Goal: Task Accomplishment & Management: Use online tool/utility

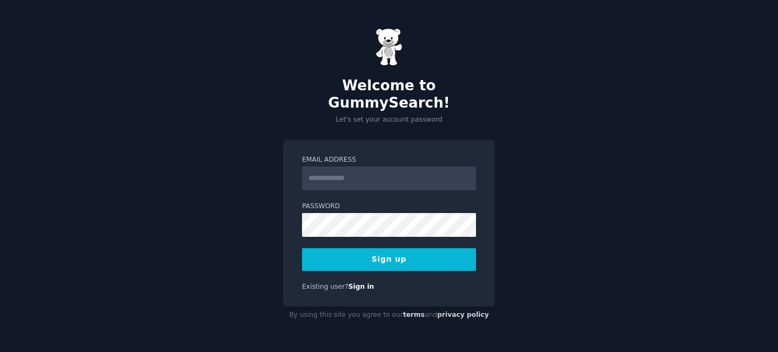
click at [346, 181] on input "Email Address" at bounding box center [389, 178] width 174 height 24
click at [302, 248] on button "Sign up" at bounding box center [389, 259] width 174 height 23
type input "**********"
click at [302, 248] on button "Sign up" at bounding box center [389, 259] width 174 height 23
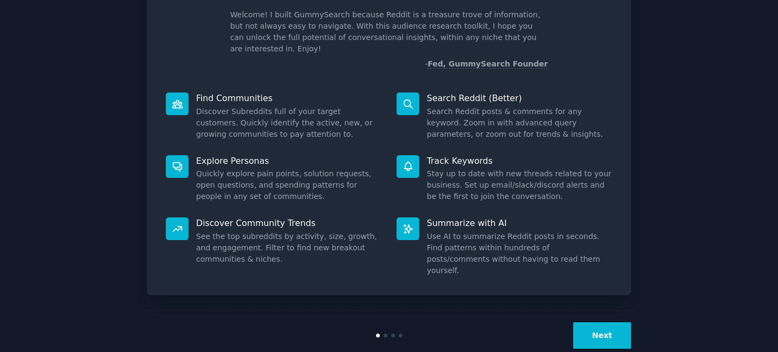
click at [611, 322] on button "Next" at bounding box center [603, 335] width 58 height 26
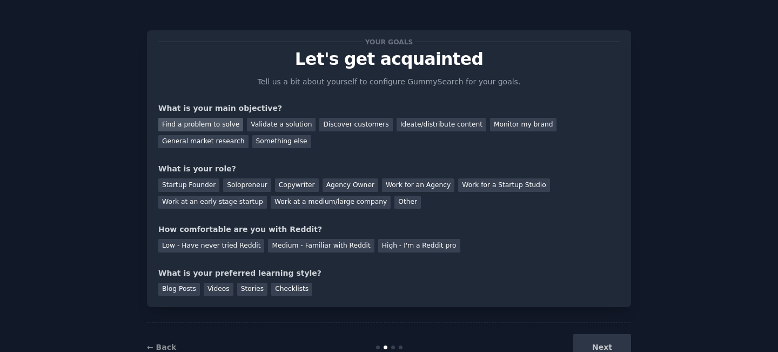
click at [224, 126] on div "Find a problem to solve" at bounding box center [200, 125] width 85 height 14
click at [280, 126] on div "Validate a solution" at bounding box center [281, 125] width 69 height 14
click at [321, 132] on div "Find a problem to solve Validate a solution Discover customers Ideate/distribut…" at bounding box center [389, 131] width 462 height 34
click at [241, 188] on div "Solopreneur" at bounding box center [247, 185] width 48 height 14
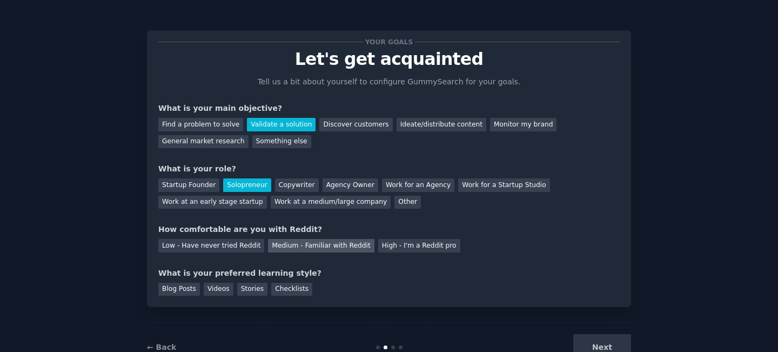
click at [295, 250] on div "Medium - Familiar with Reddit" at bounding box center [321, 246] width 106 height 14
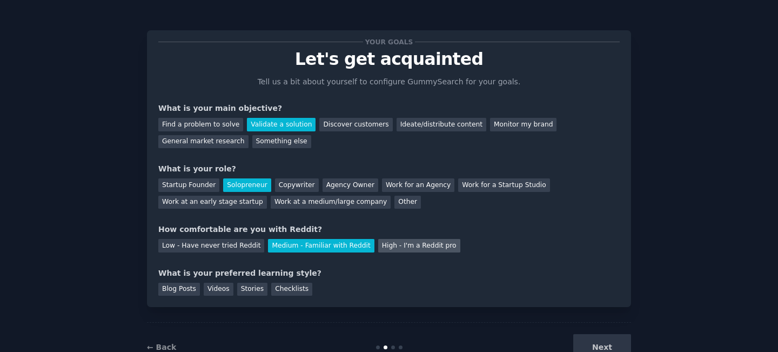
click at [378, 242] on div "High - I'm a Reddit pro" at bounding box center [419, 246] width 82 height 14
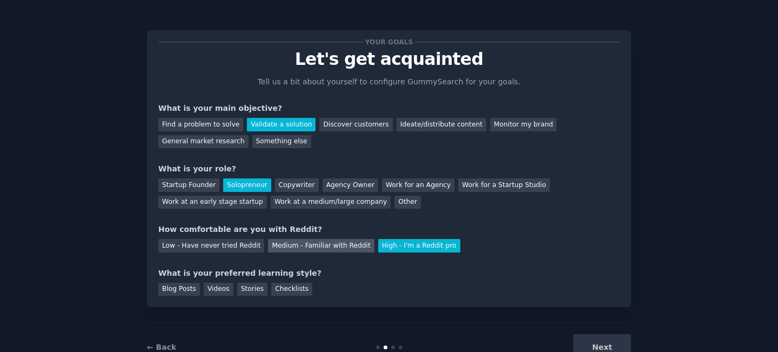
click at [329, 242] on div "Medium - Familiar with Reddit" at bounding box center [321, 246] width 106 height 14
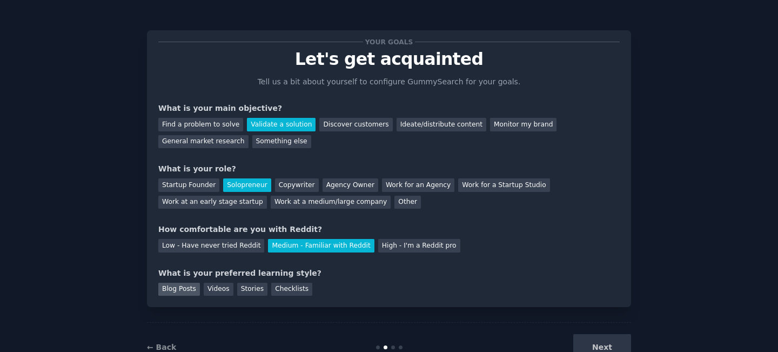
click at [182, 290] on div "Blog Posts" at bounding box center [179, 290] width 42 height 14
click at [619, 349] on button "Next" at bounding box center [603, 347] width 58 height 26
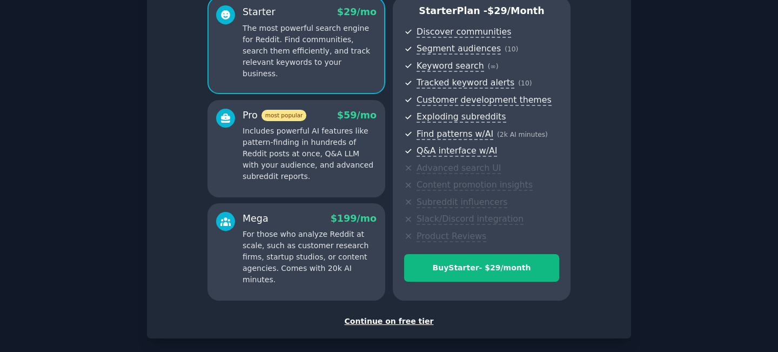
scroll to position [104, 0]
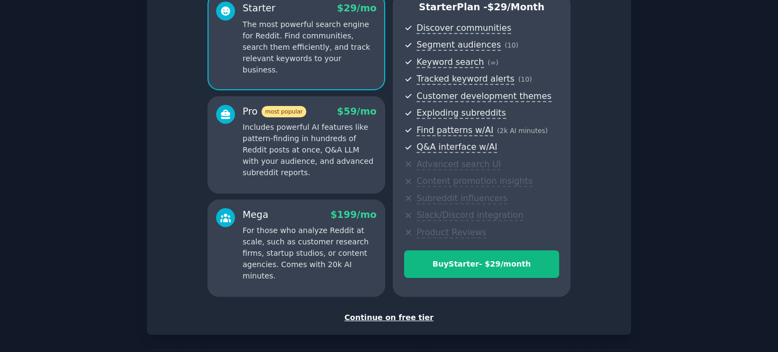
click at [412, 322] on div "Continue on free tier" at bounding box center [389, 317] width 462 height 11
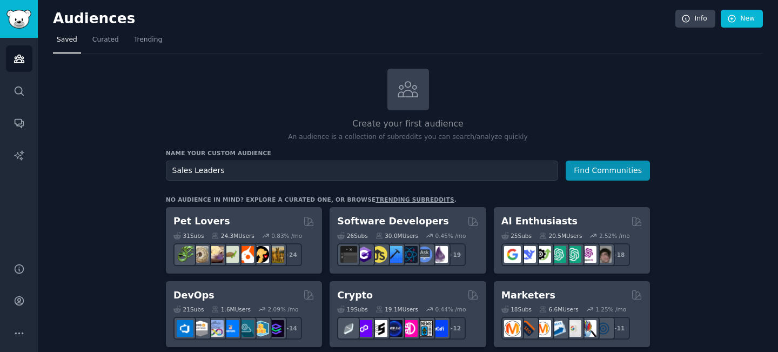
type input "Sales Leaders"
click at [566, 161] on button "Find Communities" at bounding box center [608, 171] width 84 height 20
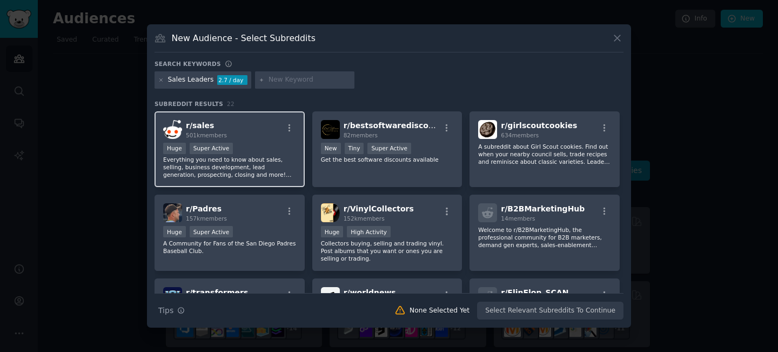
click at [228, 159] on p "Everything you need to know about sales, selling, business development, lead ge…" at bounding box center [229, 167] width 133 height 23
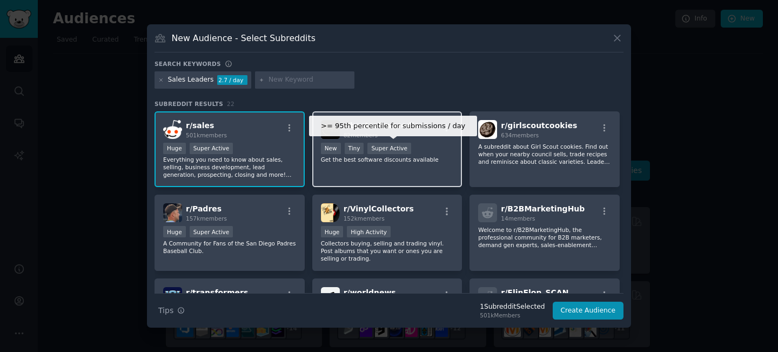
click at [399, 146] on div "Super Active" at bounding box center [390, 148] width 44 height 11
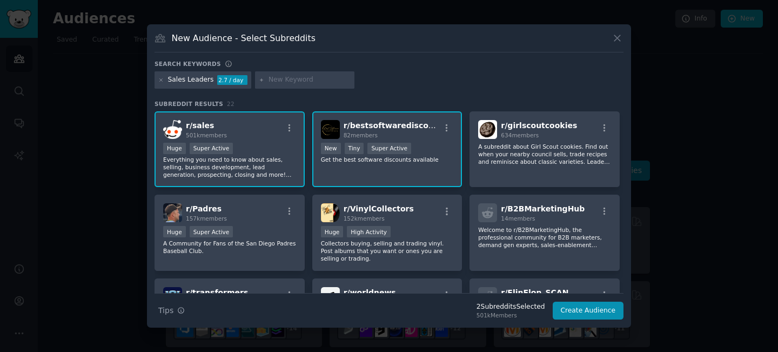
click at [440, 169] on div "r/ bestsoftwarediscounts 82 members >= 95th percentile for submissions / day Ne…" at bounding box center [387, 149] width 150 height 76
click at [236, 171] on p "Everything you need to know about sales, selling, business development, lead ge…" at bounding box center [229, 167] width 133 height 23
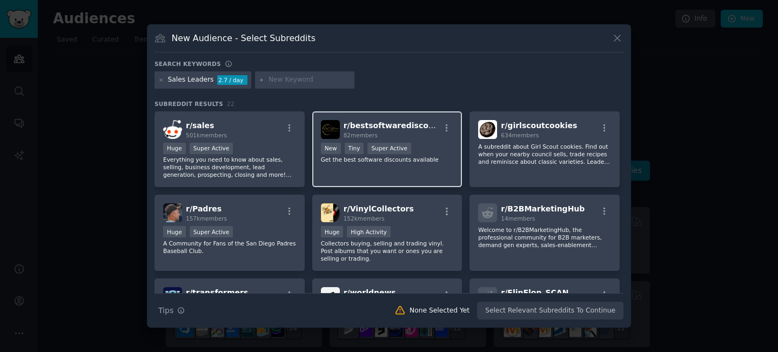
click at [372, 173] on div "r/ bestsoftwarediscounts 82 members >= 95th percentile for submissions / day Ne…" at bounding box center [387, 149] width 150 height 76
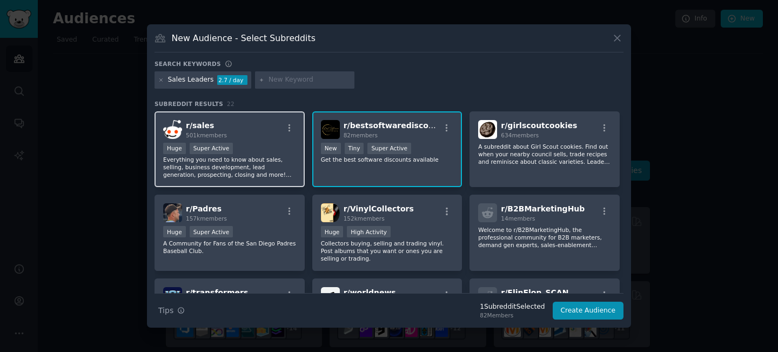
click at [270, 173] on p "Everything you need to know about sales, selling, business development, lead ge…" at bounding box center [229, 167] width 133 height 23
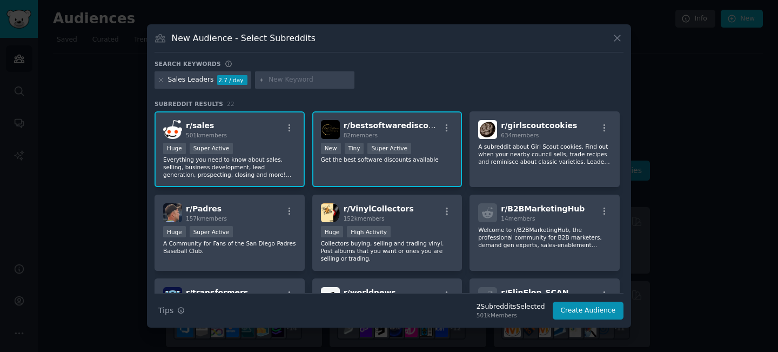
click at [283, 76] on input "text" at bounding box center [310, 80] width 82 height 10
type input "s"
type input "saas"
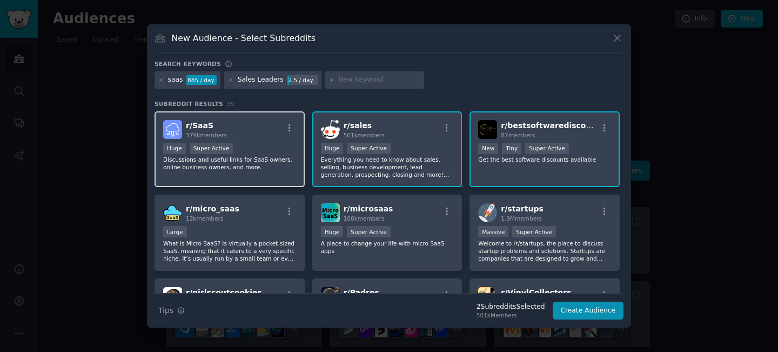
click at [272, 140] on div "r/ SaaS 379k members Huge Super Active Discussions and useful links for SaaS ow…" at bounding box center [230, 149] width 150 height 76
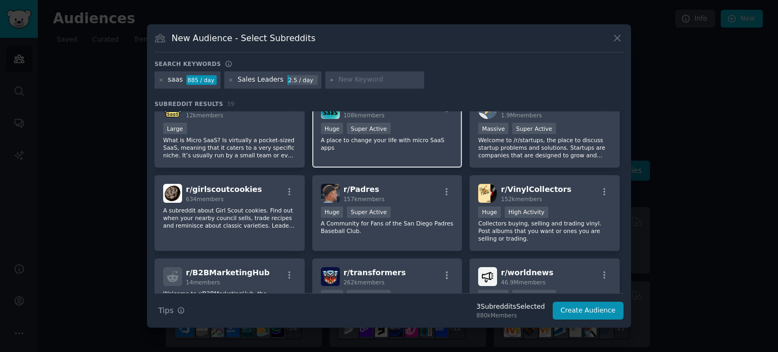
scroll to position [135, 0]
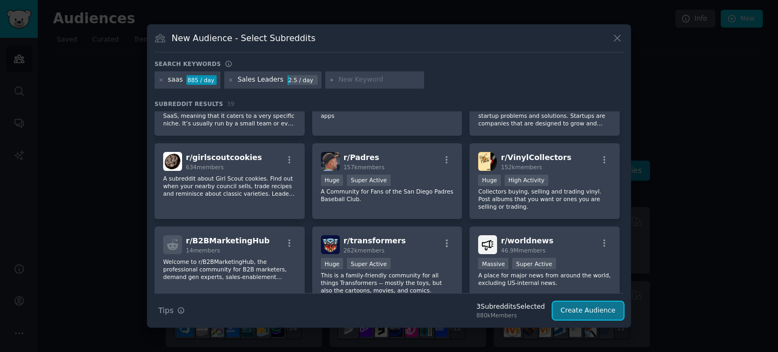
click at [583, 318] on button "Create Audience" at bounding box center [588, 311] width 71 height 18
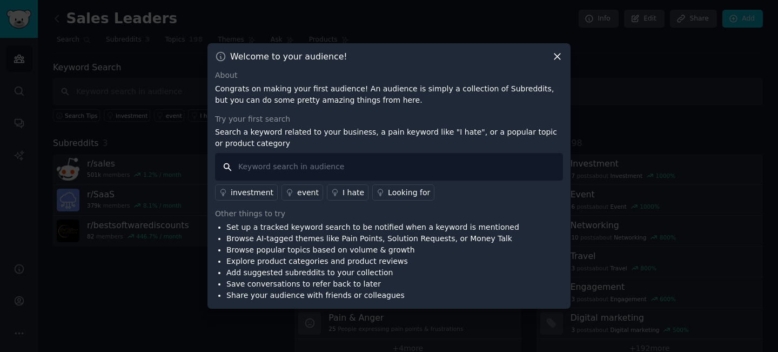
click at [412, 169] on input "text" at bounding box center [389, 167] width 348 height 28
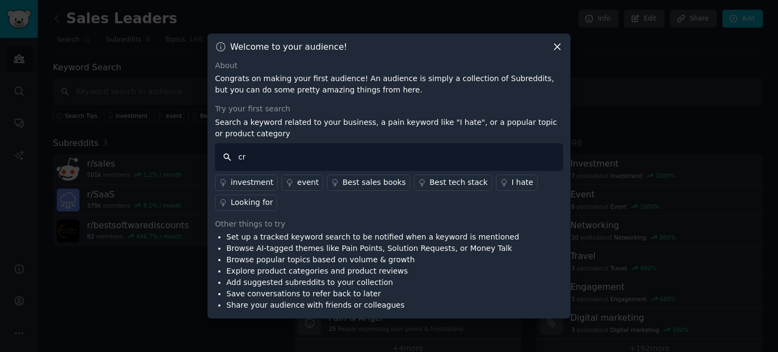
type input "crm"
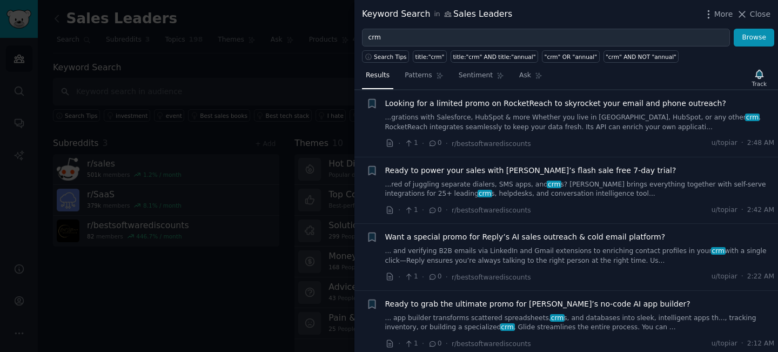
scroll to position [1057, 0]
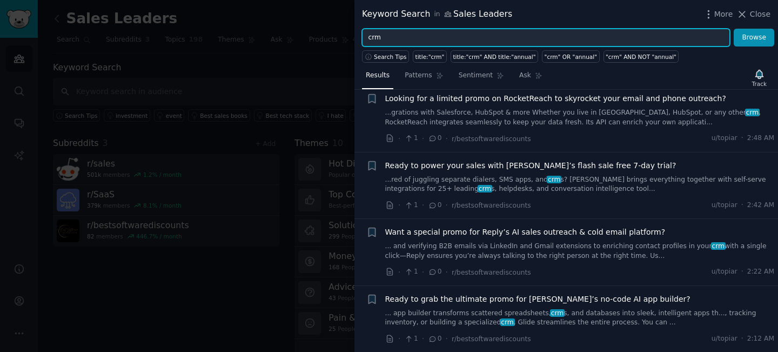
click at [434, 32] on input "crm" at bounding box center [546, 38] width 368 height 18
type input "salesforce"
click at [734, 29] on button "Browse" at bounding box center [754, 38] width 41 height 18
